Goal: Task Accomplishment & Management: Manage account settings

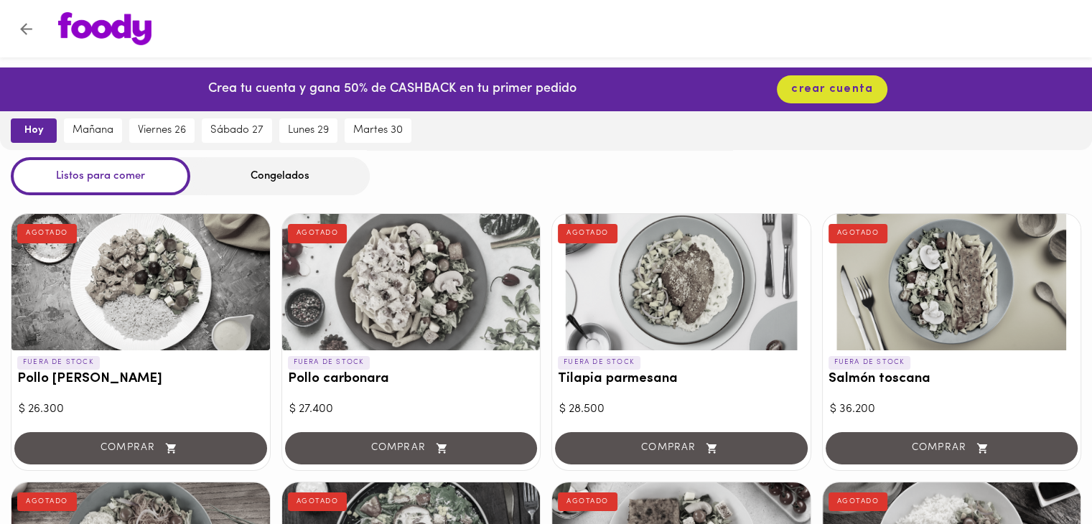
click at [20, 38] on button "Volver" at bounding box center [26, 28] width 35 height 35
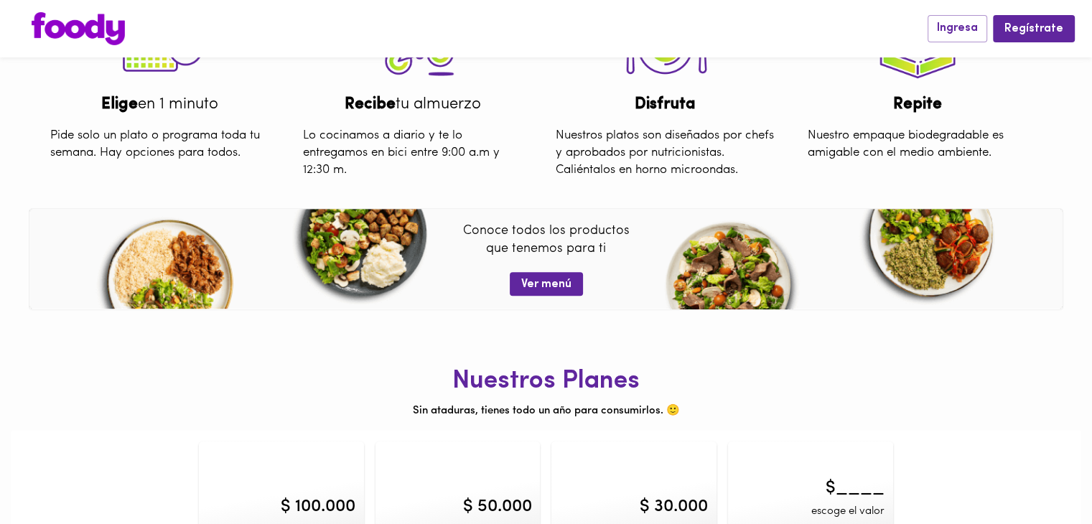
scroll to position [567, 0]
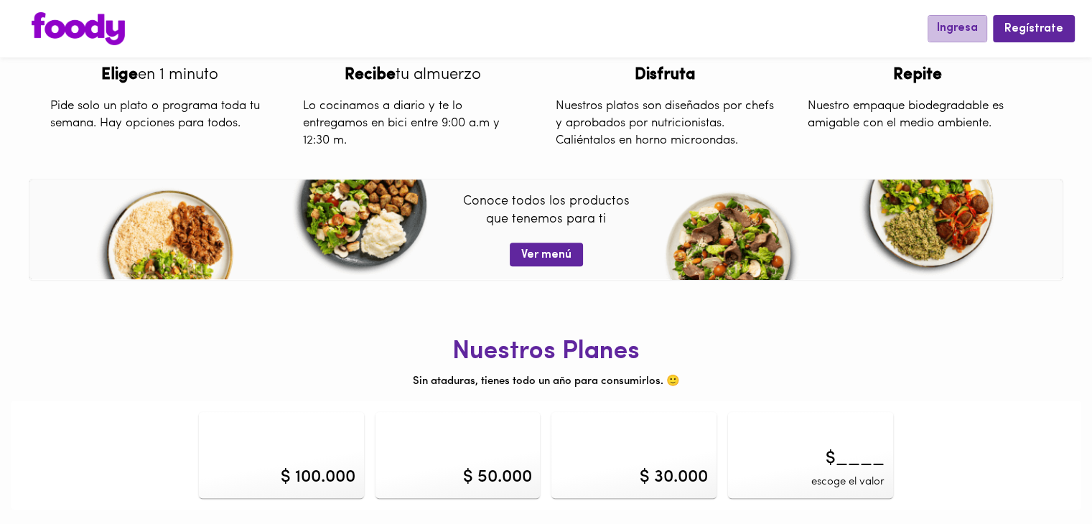
click at [959, 26] on span "Ingresa" at bounding box center [957, 29] width 41 height 14
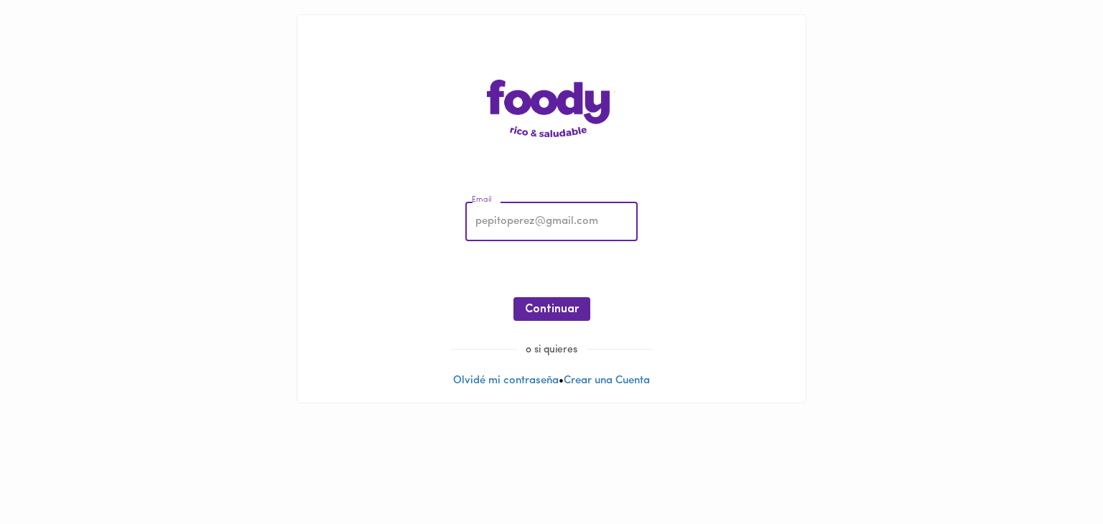
click at [505, 218] on input "email" at bounding box center [551, 221] width 172 height 39
type input "andrespaternima0422@gmail.com"
click at [545, 311] on span "Continuar" at bounding box center [552, 310] width 54 height 14
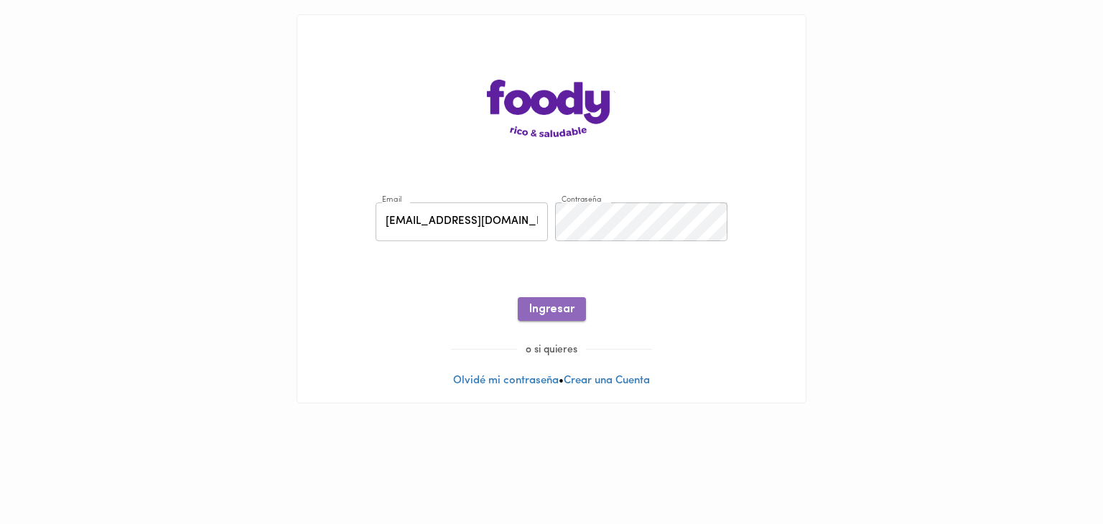
click at [544, 313] on span "Ingresar" at bounding box center [551, 310] width 45 height 14
click at [553, 271] on link "Recuperar Clave" at bounding box center [551, 274] width 82 height 11
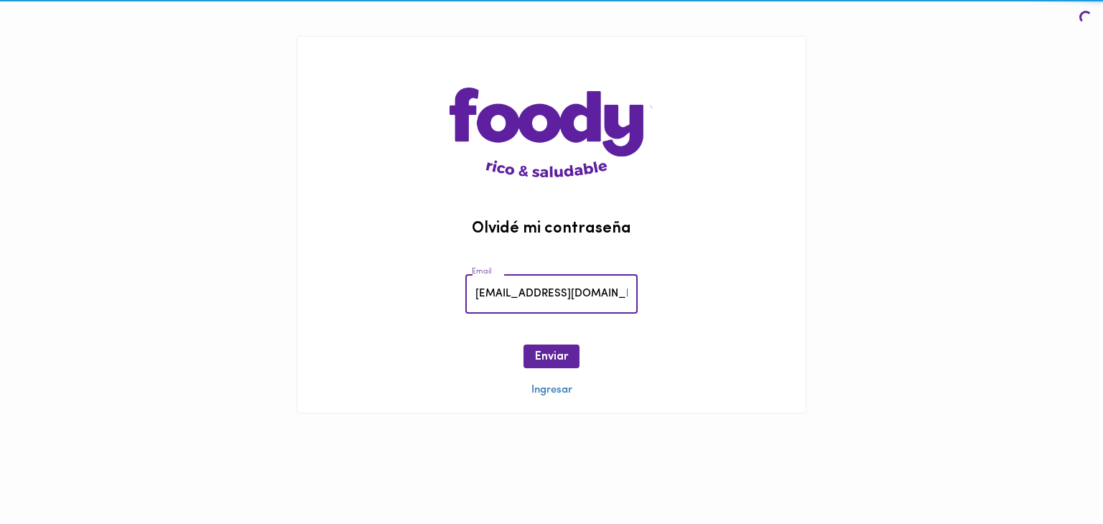
scroll to position [0, 20]
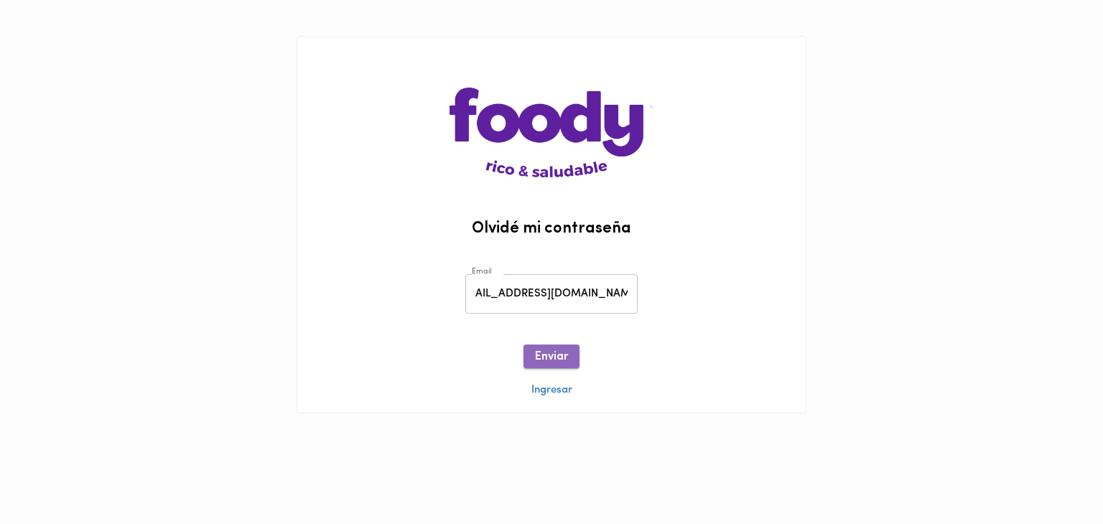
click at [560, 357] on span "Enviar" at bounding box center [551, 357] width 33 height 14
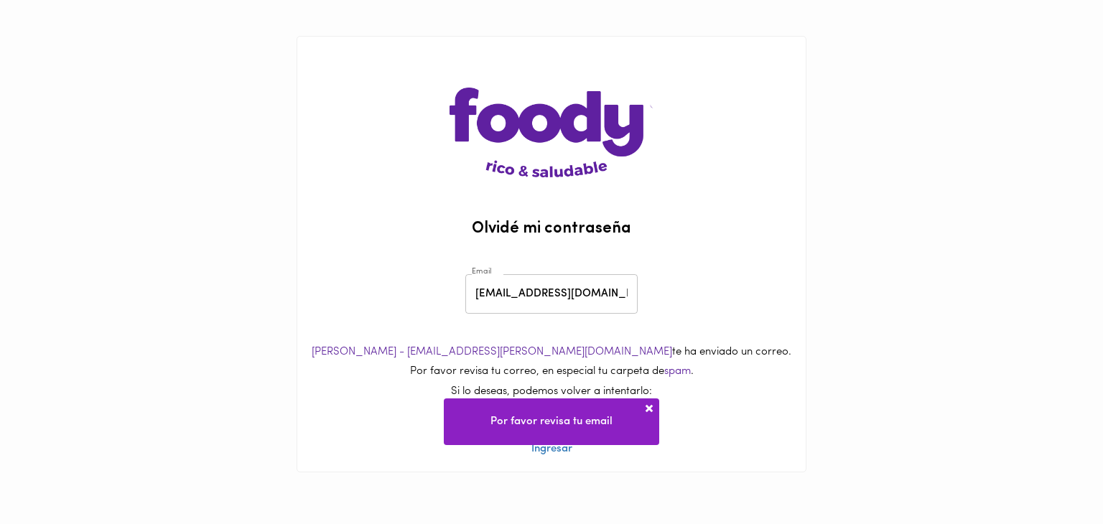
click at [648, 409] on span at bounding box center [649, 408] width 14 height 14
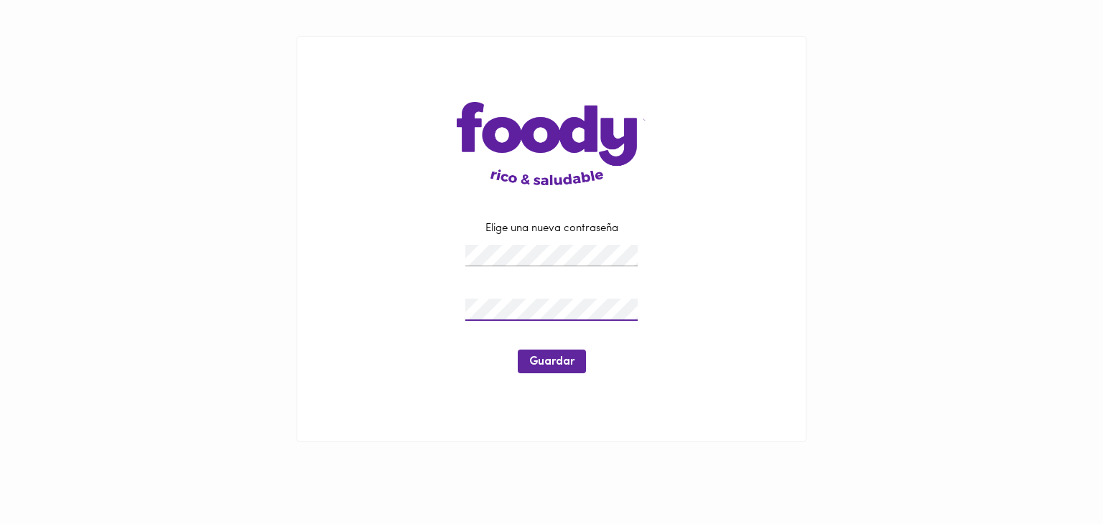
click at [560, 373] on div "Elige una nueva contraseña Guardar" at bounding box center [551, 304] width 401 height 167
click at [564, 370] on button "Guardar" at bounding box center [552, 362] width 68 height 24
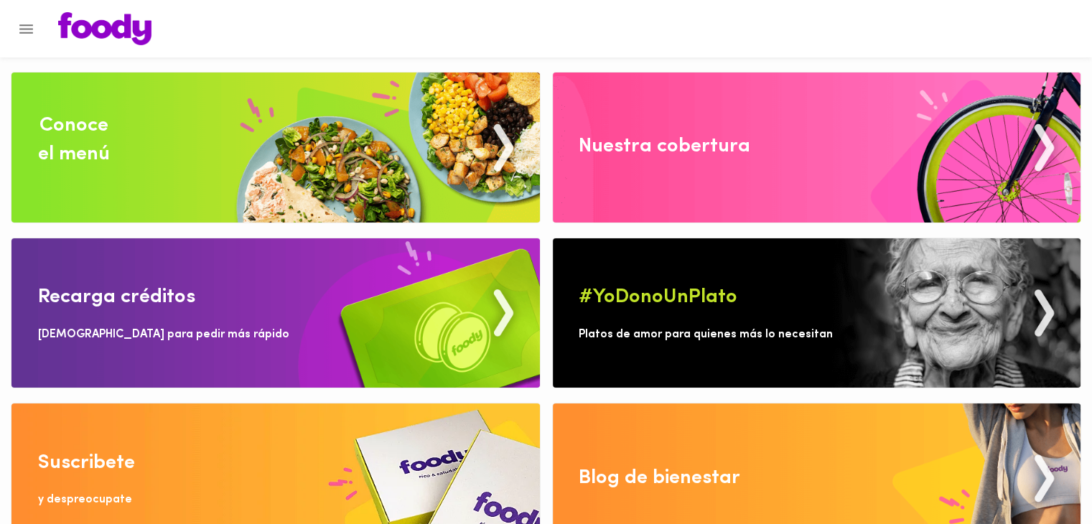
click at [451, 291] on img at bounding box center [275, 313] width 528 height 150
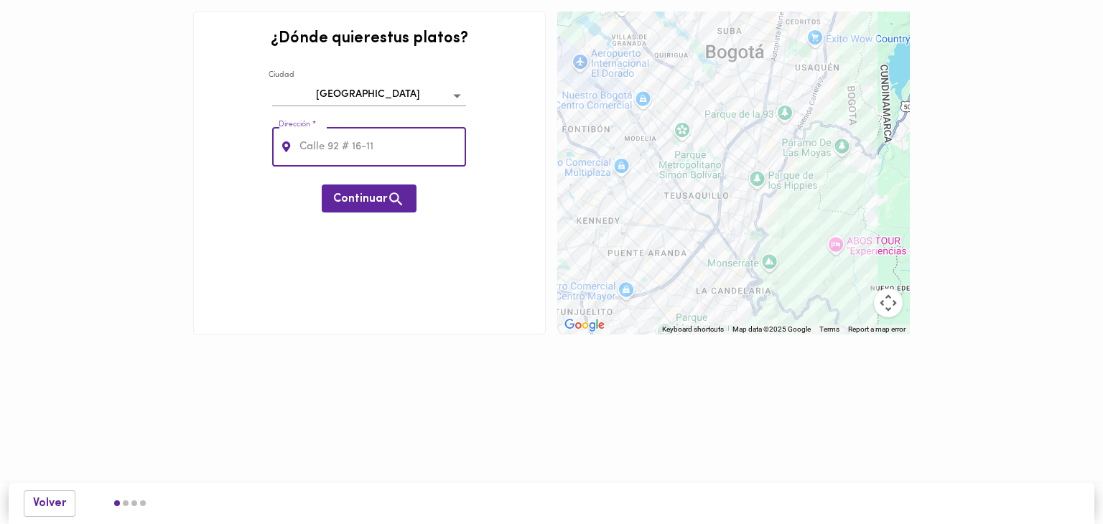
drag, startPoint x: 356, startPoint y: 151, endPoint x: 373, endPoint y: 149, distance: 16.7
click at [356, 151] on input "text" at bounding box center [382, 146] width 170 height 39
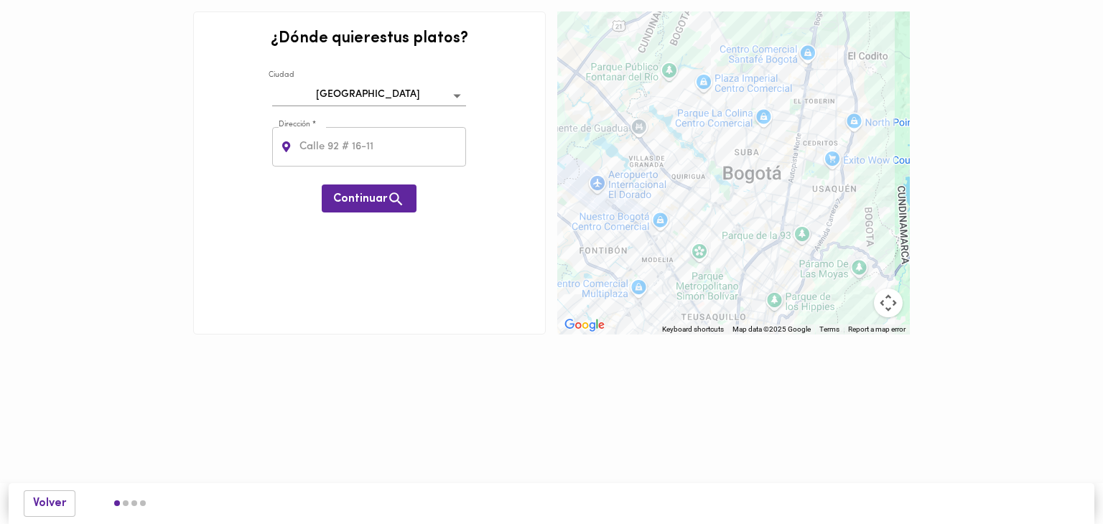
drag, startPoint x: 781, startPoint y: 166, endPoint x: 788, endPoint y: 304, distance: 138.0
click at [803, 317] on div at bounding box center [733, 172] width 353 height 323
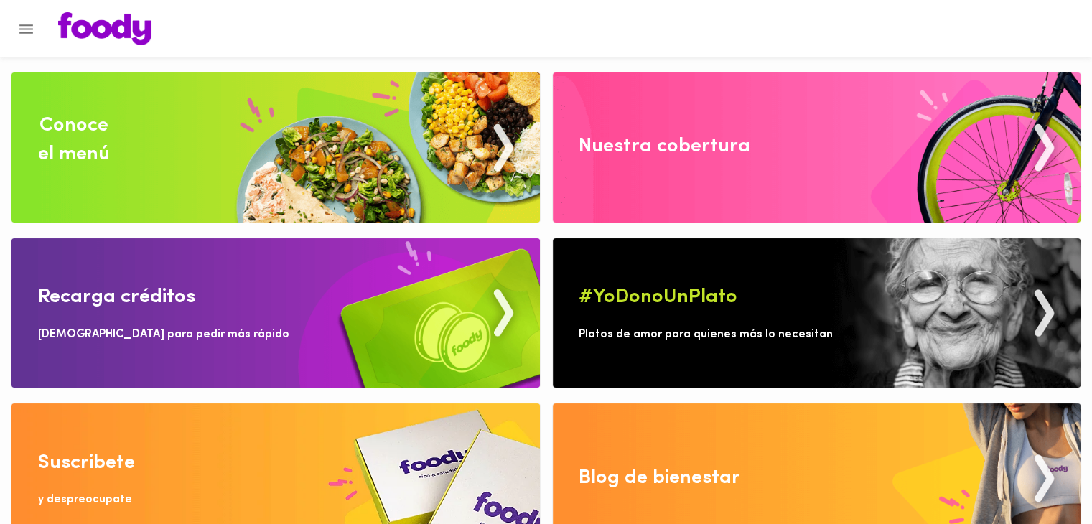
click at [211, 155] on img at bounding box center [275, 148] width 528 height 150
click at [678, 197] on img at bounding box center [817, 148] width 528 height 150
click at [971, 291] on img at bounding box center [817, 313] width 528 height 150
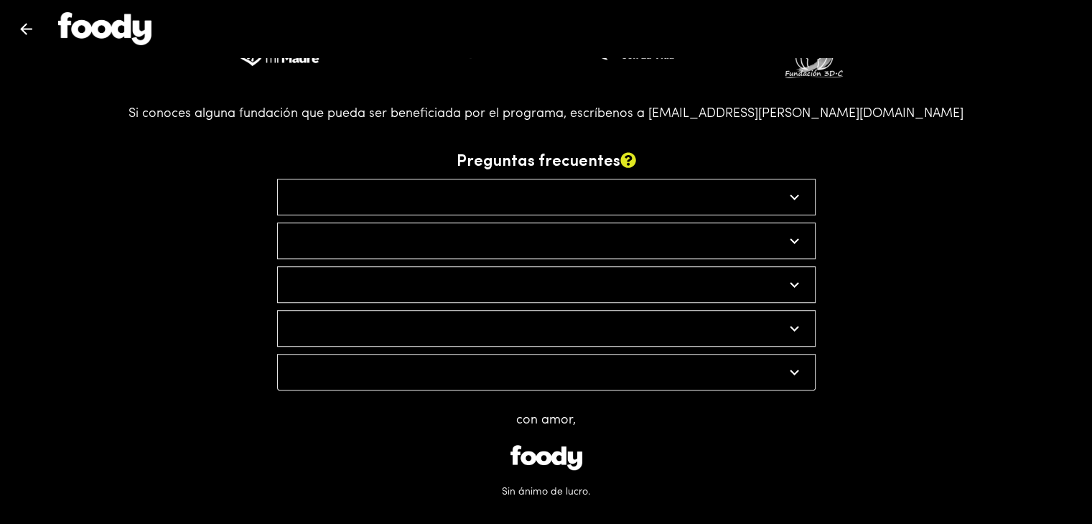
scroll to position [939, 0]
click at [36, 34] on button "Volver" at bounding box center [26, 28] width 35 height 35
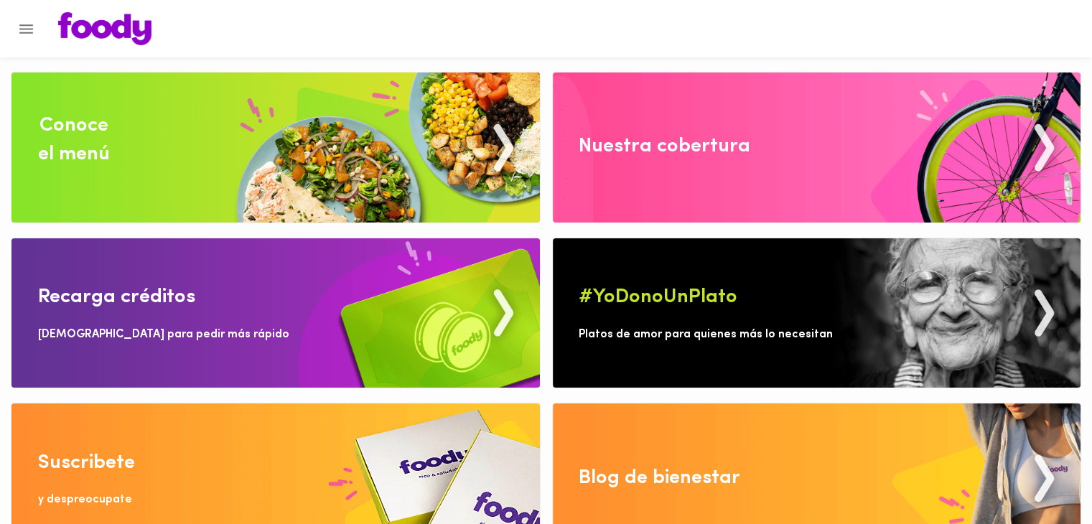
click at [125, 21] on img at bounding box center [104, 28] width 93 height 33
click at [88, 34] on img at bounding box center [104, 28] width 93 height 33
click at [73, 46] on div at bounding box center [546, 28] width 1092 height 57
click at [36, 35] on button "Menu" at bounding box center [26, 28] width 35 height 35
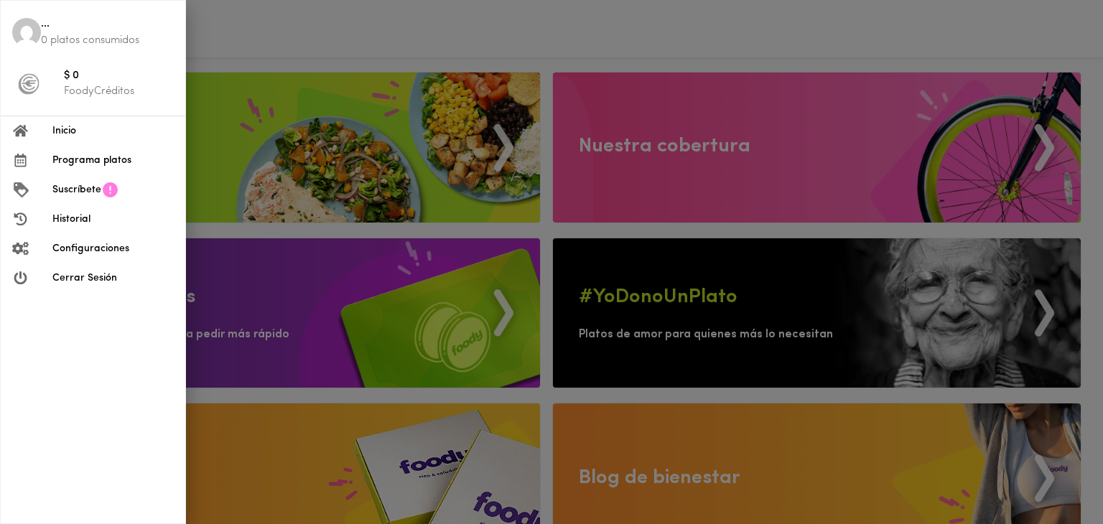
click at [98, 163] on span "Programa platos" at bounding box center [112, 160] width 121 height 15
click at [90, 245] on span "Configuraciones" at bounding box center [112, 248] width 121 height 15
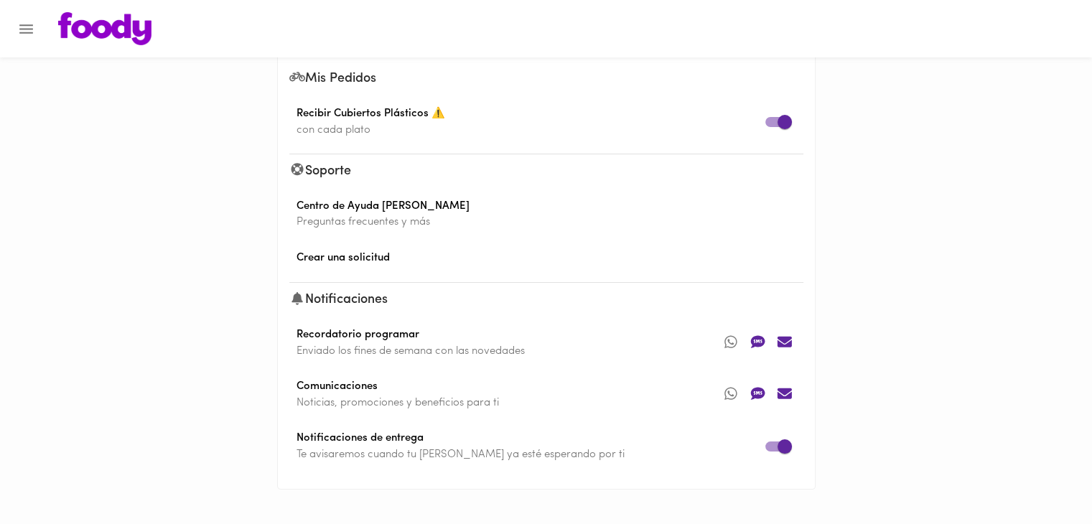
scroll to position [24, 0]
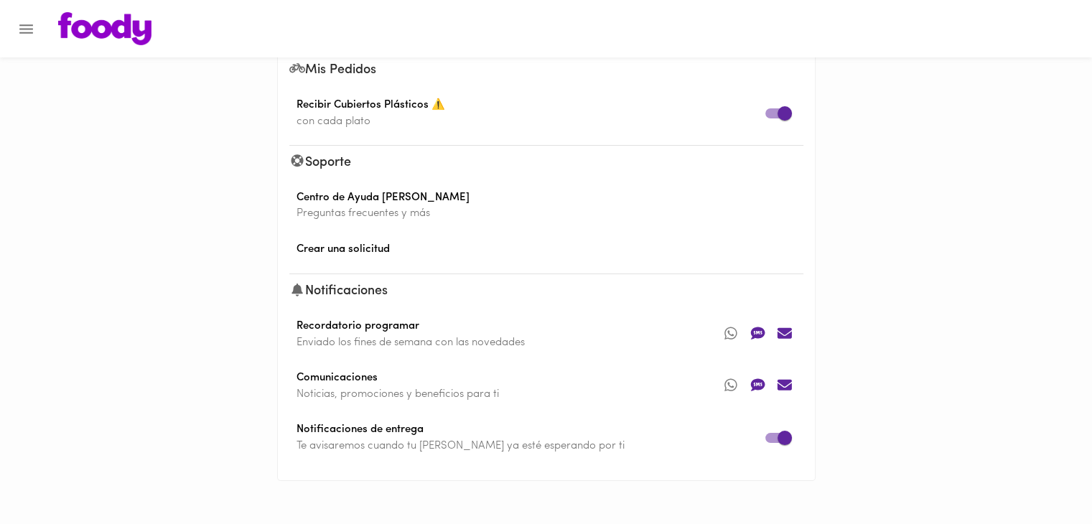
click at [132, 38] on img at bounding box center [104, 28] width 93 height 33
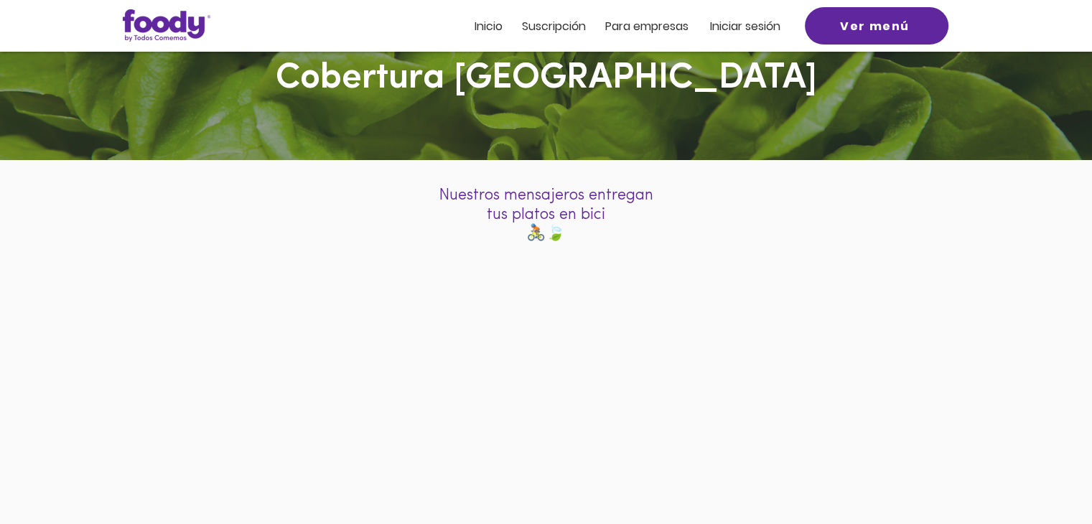
scroll to position [72, 0]
